Goal: Information Seeking & Learning: Learn about a topic

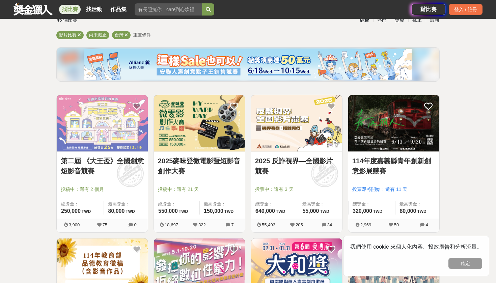
scroll to position [58, 0]
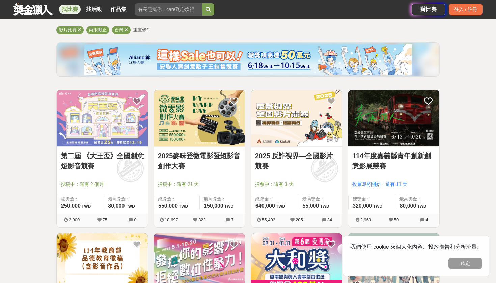
click at [130, 154] on link "第二屆 《大王盃》全國創意短影音競賽" at bounding box center [102, 161] width 83 height 20
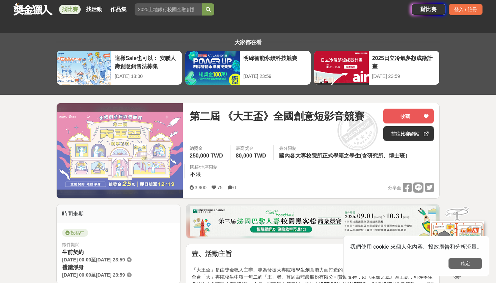
click at [466, 265] on button "確定" at bounding box center [466, 263] width 34 height 11
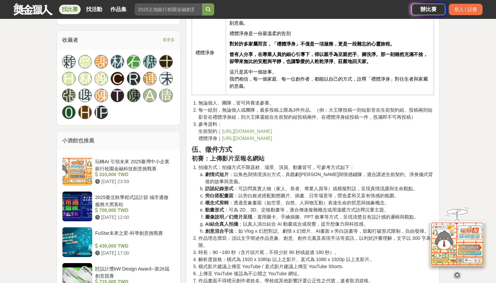
scroll to position [726, 0]
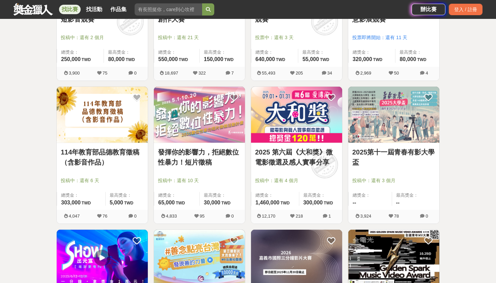
scroll to position [205, 0]
click at [120, 154] on link "114年教育部品德教育徵稿（含影音作品）" at bounding box center [102, 157] width 83 height 20
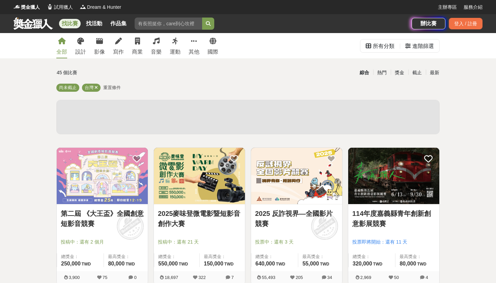
scroll to position [205, 0]
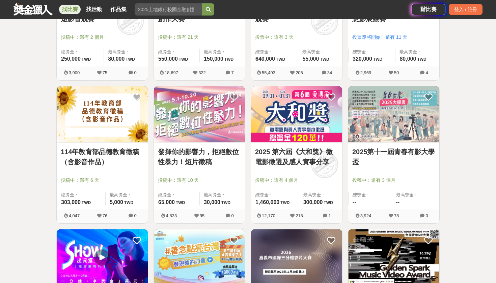
click at [383, 156] on link "2025第十一屆青春有影大學盃" at bounding box center [394, 157] width 83 height 20
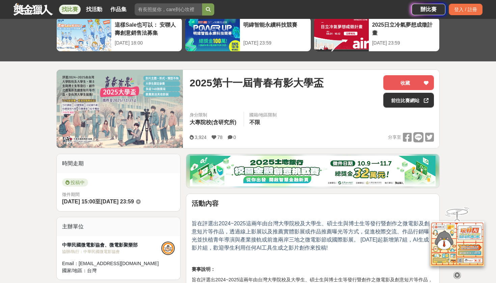
scroll to position [33, 0]
click at [402, 80] on button "收藏" at bounding box center [409, 82] width 51 height 15
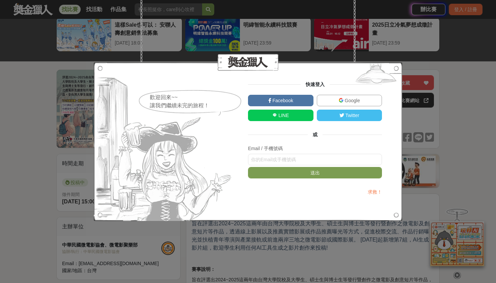
click at [303, 97] on link "Facebook" at bounding box center [281, 100] width 66 height 11
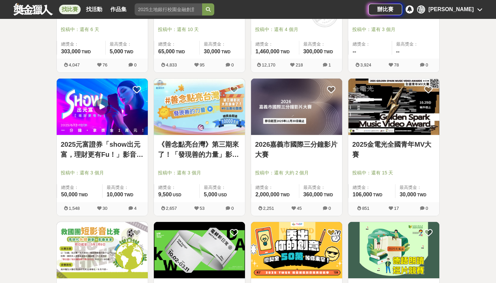
scroll to position [357, 0]
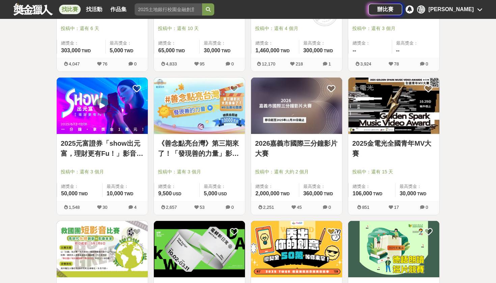
click at [108, 149] on link "2025元富證券「show出元富，理財更有Fu！」影音競賽活動" at bounding box center [102, 148] width 83 height 20
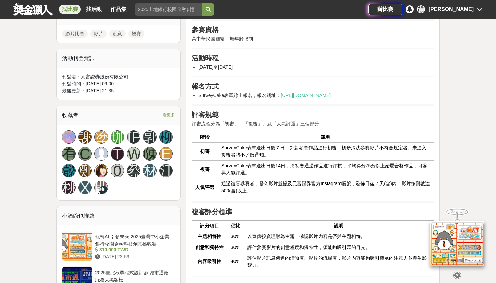
scroll to position [298, 0]
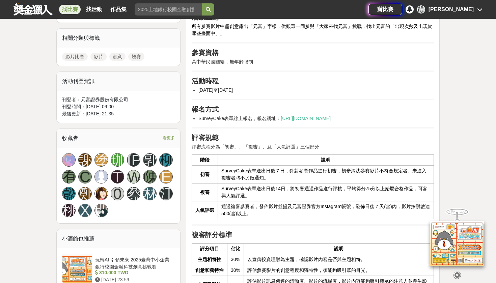
scroll to position [357, 0]
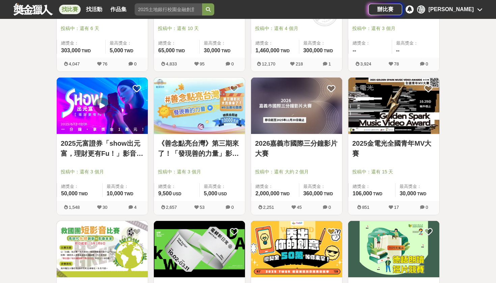
click at [284, 142] on link "2026嘉義市國際三分鐘影片大賽" at bounding box center [296, 148] width 83 height 20
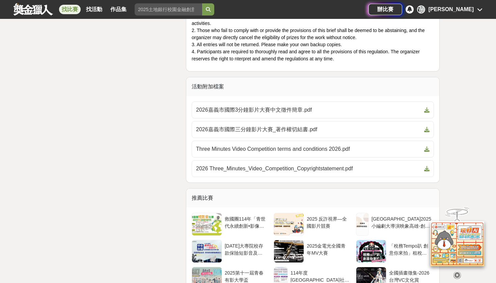
scroll to position [2368, 0]
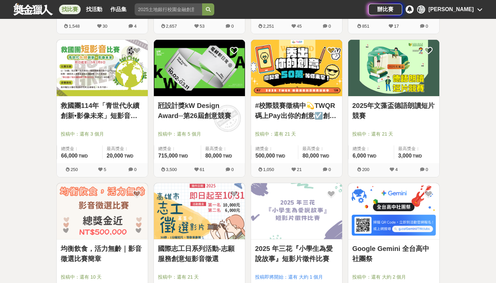
scroll to position [538, 0]
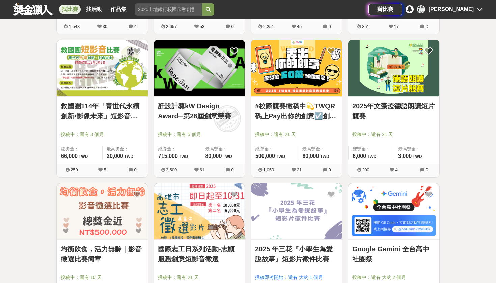
click at [136, 109] on link "救國團114年「青世代永續創新•影像未來」短影音比賽" at bounding box center [102, 111] width 83 height 20
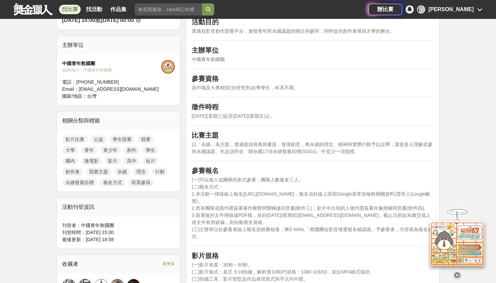
scroll to position [215, 0]
click at [457, 272] on icon at bounding box center [457, 275] width 7 height 7
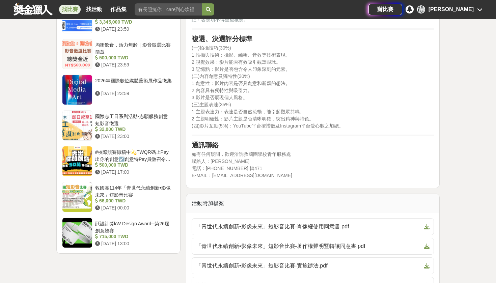
scroll to position [662, 0]
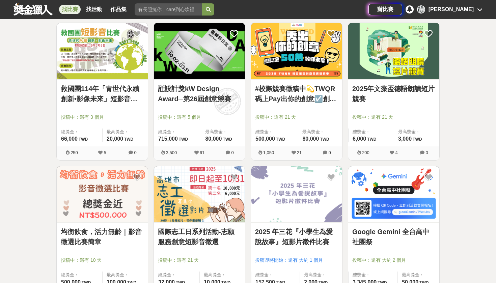
scroll to position [556, 0]
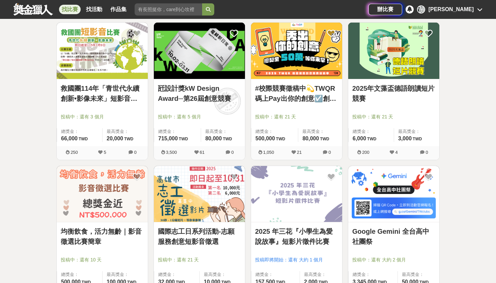
click at [273, 103] on link "#校際競賽徵稿中💫TWQR碼上Pay出你的創意☑️創意特Pay員徵召令🔥短影音、梗圖大賽開跑啦🤩" at bounding box center [296, 93] width 83 height 20
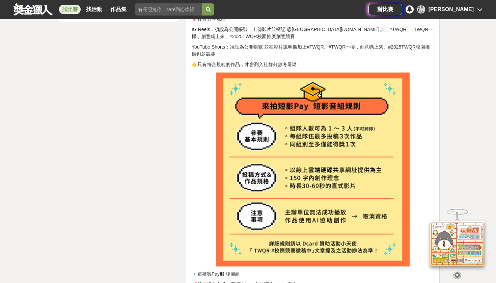
scroll to position [1086, 0]
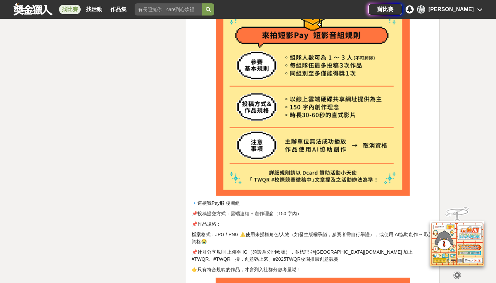
click at [266, 134] on img at bounding box center [313, 99] width 194 height 194
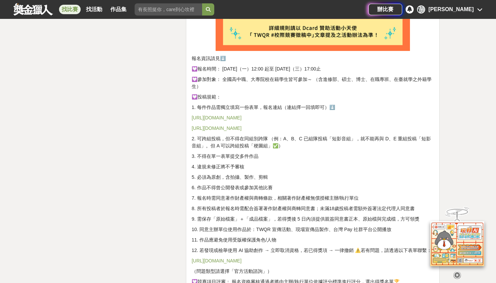
scroll to position [1511, 0]
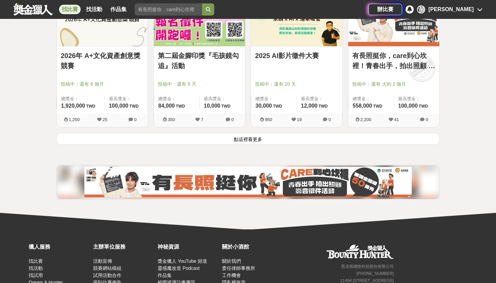
scroll to position [874, 0]
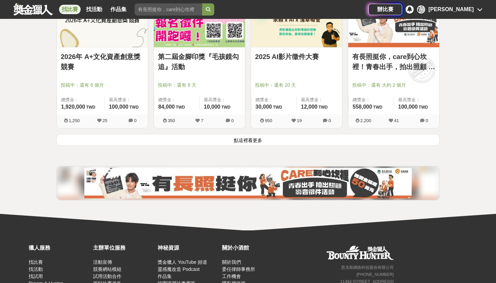
click at [203, 141] on button "點這裡看更多" at bounding box center [248, 140] width 384 height 12
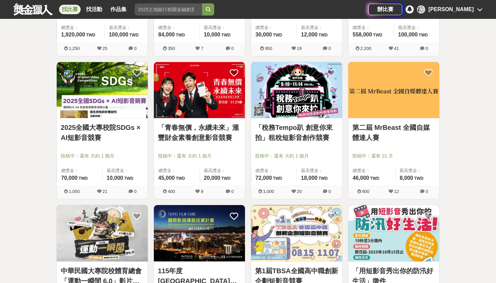
scroll to position [947, 0]
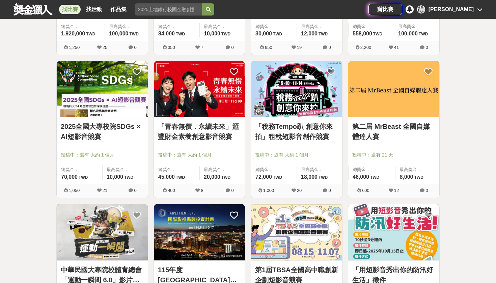
click at [203, 141] on link "「青春無價，永續未來」滙豐財金素養創意影音競賽" at bounding box center [199, 132] width 83 height 20
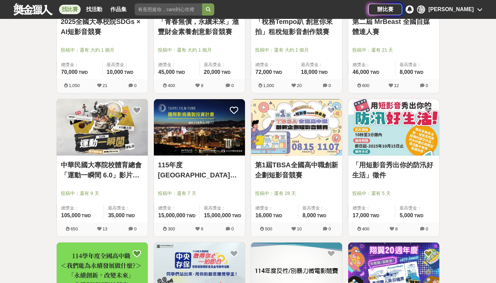
scroll to position [1053, 0]
click at [135, 170] on link "中華民國大專院校體育總會「運動一瞬間 6.0」影片徵選活動" at bounding box center [102, 170] width 83 height 20
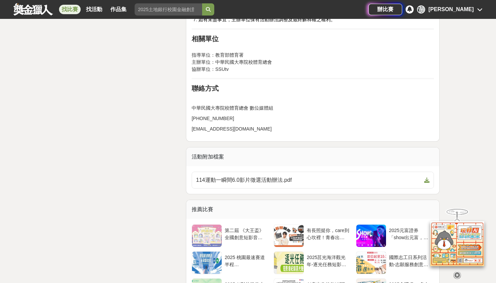
scroll to position [1072, 0]
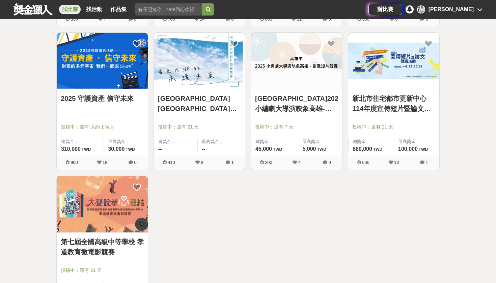
scroll to position [1554, 0]
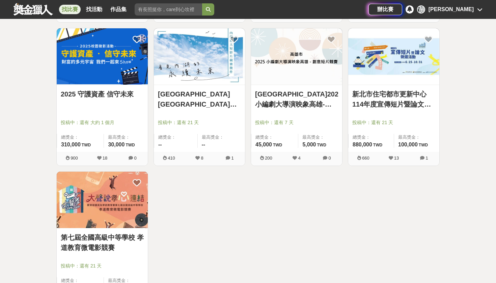
click at [379, 101] on link "新北市住宅都市更新中心 114年度宣傳短片暨論文徵選活動" at bounding box center [394, 99] width 83 height 20
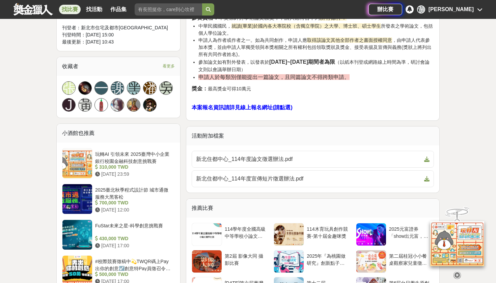
scroll to position [453, 0]
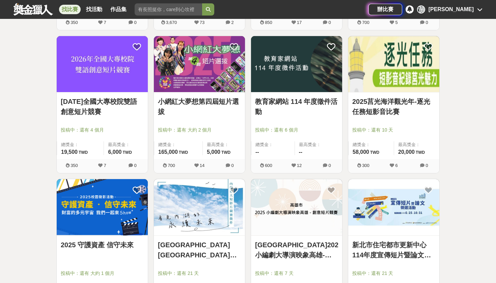
scroll to position [1401, 0]
